Goal: Check status: Check status

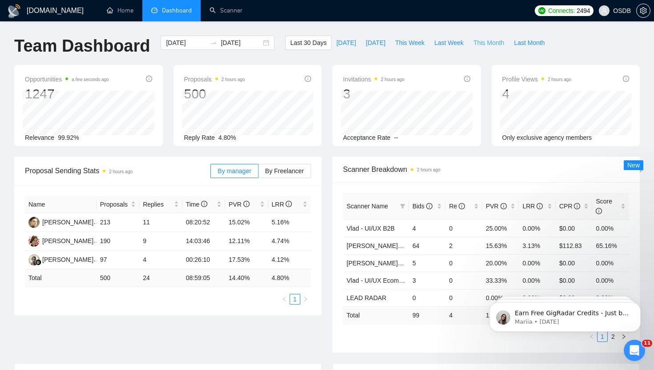
click at [340, 46] on span "This Month" at bounding box center [489, 43] width 31 height 10
type input "[DATE]"
click at [340, 39] on span "Last Month" at bounding box center [529, 43] width 31 height 10
type input "[DATE]"
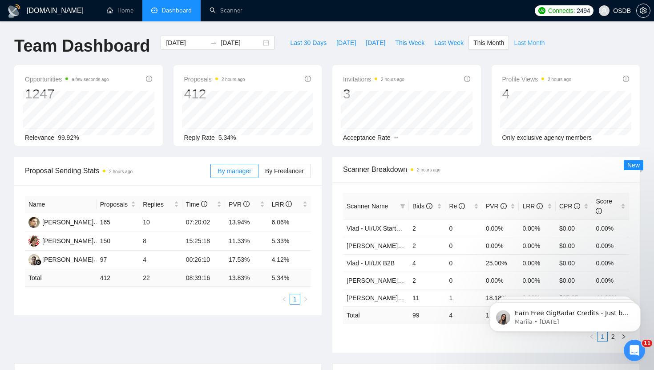
type input "[DATE]"
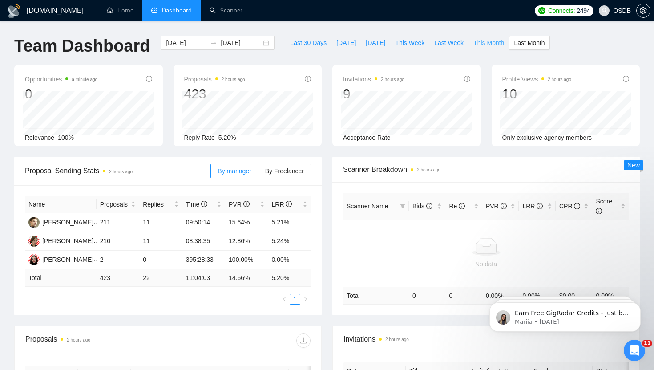
click at [340, 39] on span "This Month" at bounding box center [489, 43] width 31 height 10
type input "[DATE]"
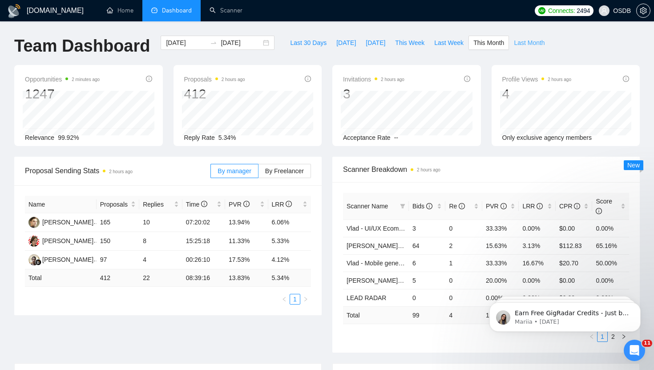
click at [340, 46] on span "Last Month" at bounding box center [529, 43] width 31 height 10
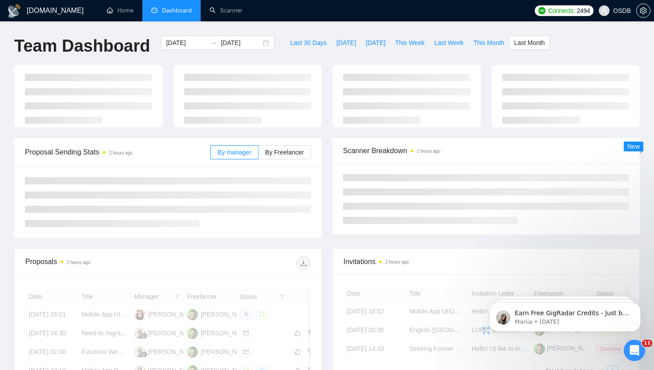
type input "[DATE]"
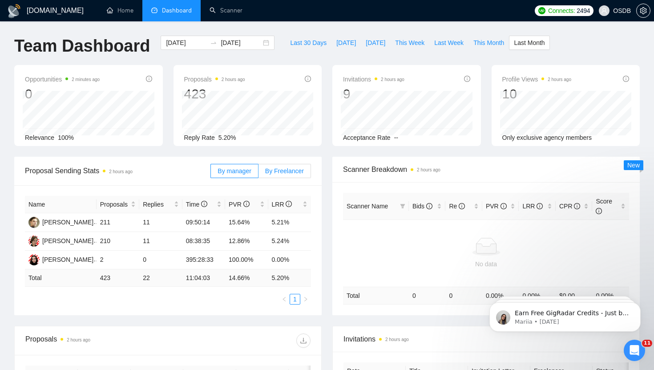
click at [285, 172] on span "By Freelancer" at bounding box center [284, 170] width 39 height 7
click at [259, 173] on input "By Freelancer" at bounding box center [259, 173] width 0 height 0
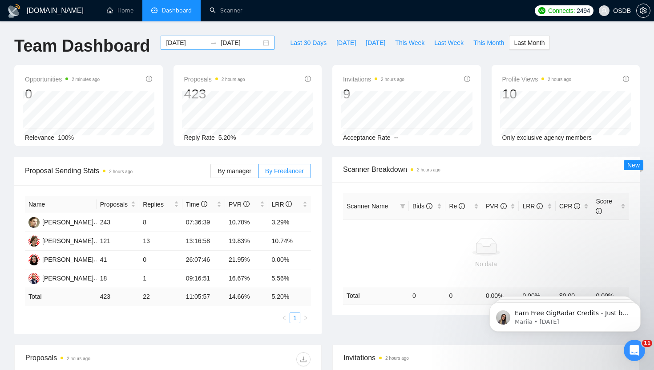
click at [258, 40] on div "[DATE] [DATE]" at bounding box center [218, 43] width 114 height 14
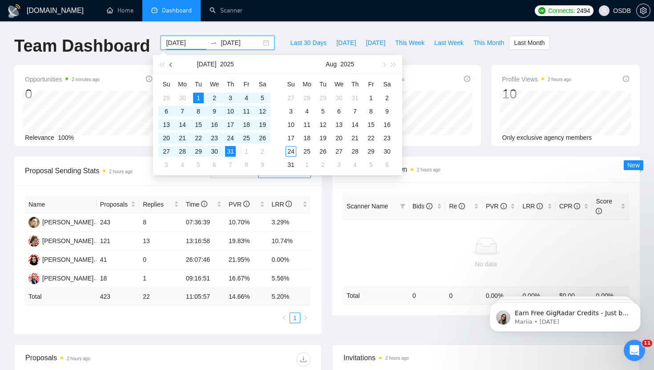
click at [172, 64] on span "button" at bounding box center [172, 64] width 4 height 4
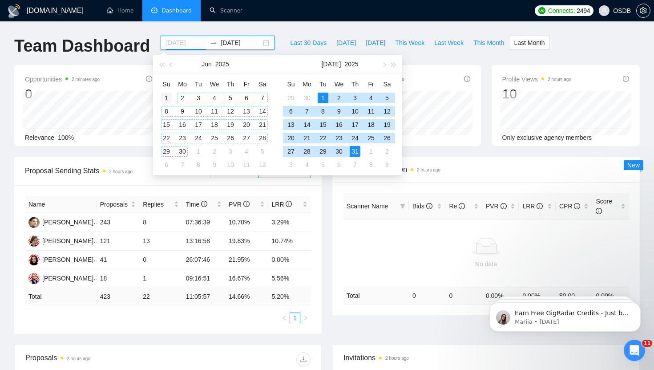
type input "[DATE]"
click at [168, 100] on div "1" at bounding box center [166, 98] width 11 height 11
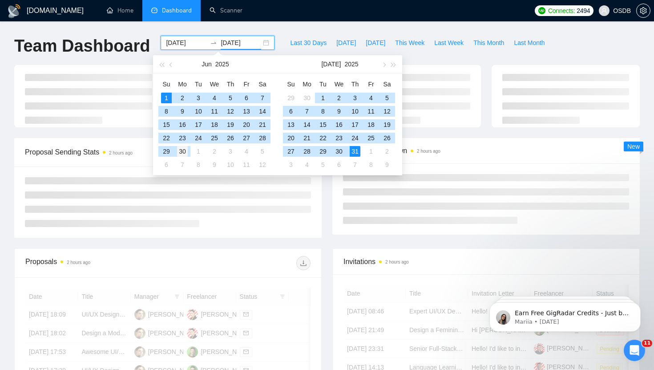
type input "[DATE]"
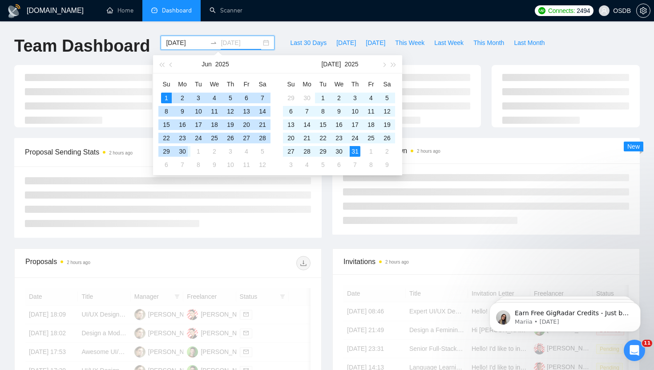
click at [184, 153] on div "30" at bounding box center [182, 151] width 11 height 11
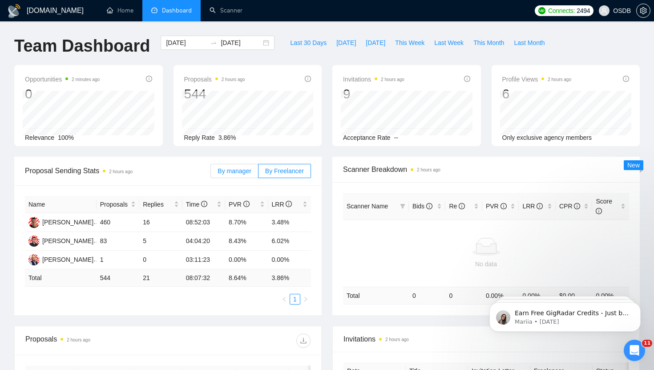
click at [233, 165] on label "By manager" at bounding box center [235, 171] width 48 height 14
click at [211, 173] on input "By manager" at bounding box center [211, 173] width 0 height 0
